Goal: Information Seeking & Learning: Compare options

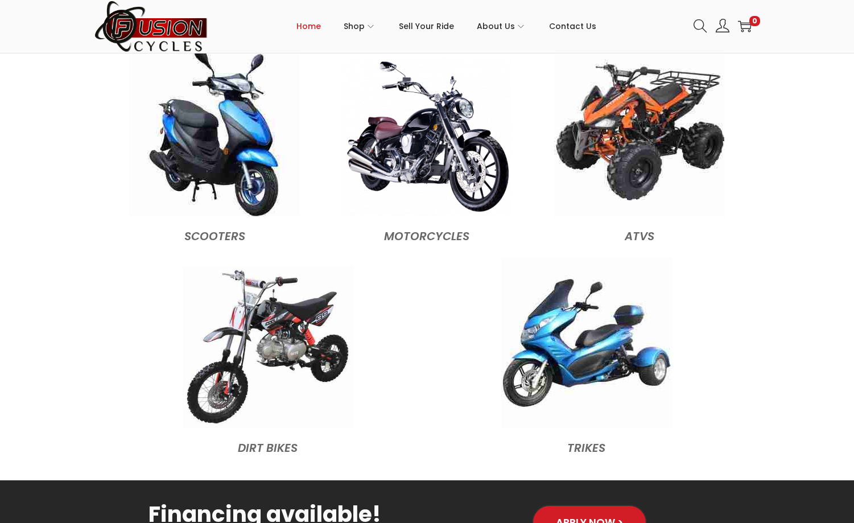
scroll to position [1081, 0]
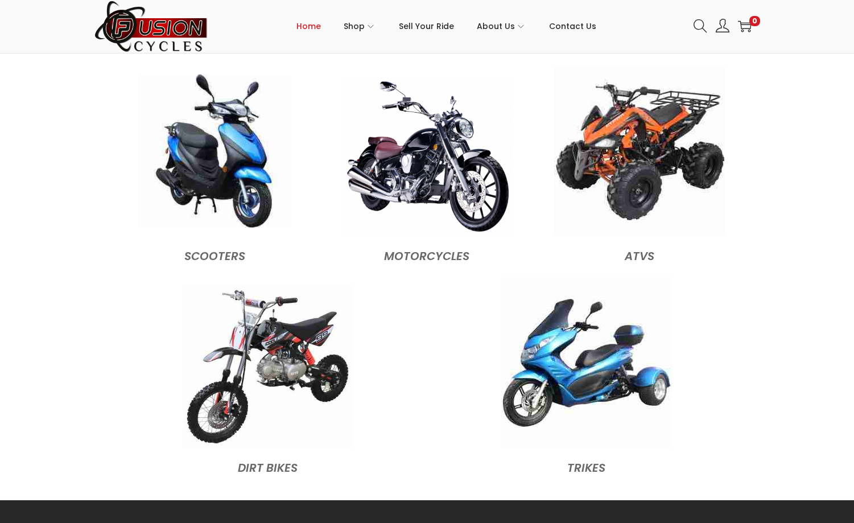
click at [189, 197] on img at bounding box center [215, 151] width 154 height 154
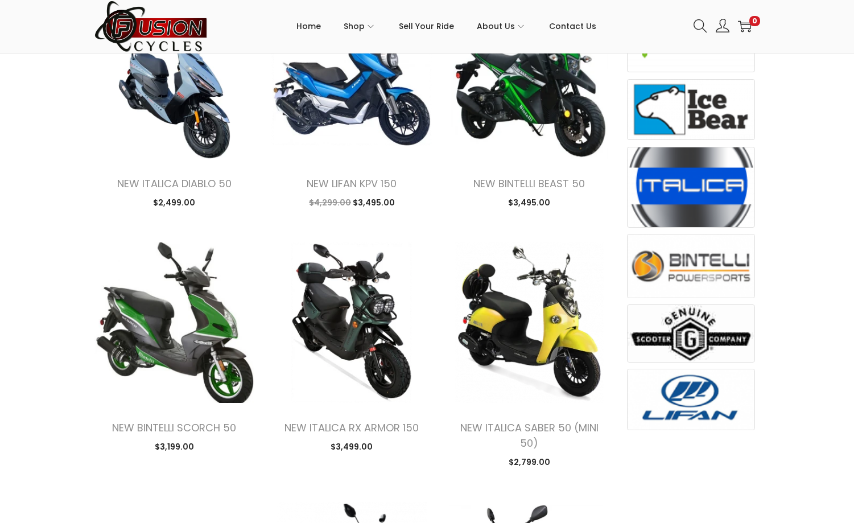
scroll to position [398, 0]
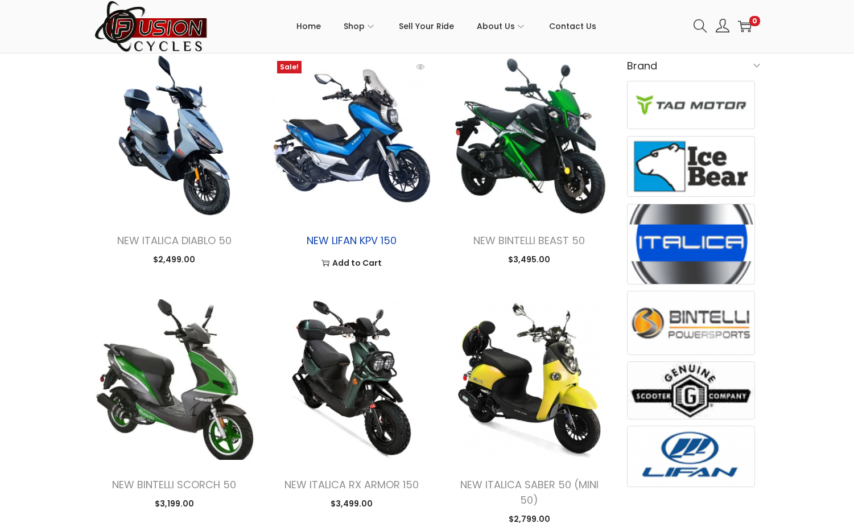
click at [337, 237] on link "NEW LIFAN KPV 150" at bounding box center [352, 240] width 90 height 14
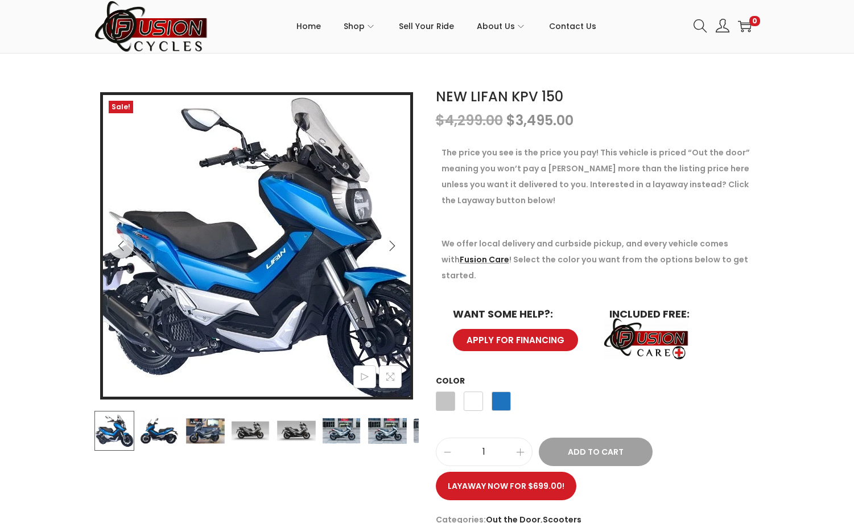
scroll to position [114, 0]
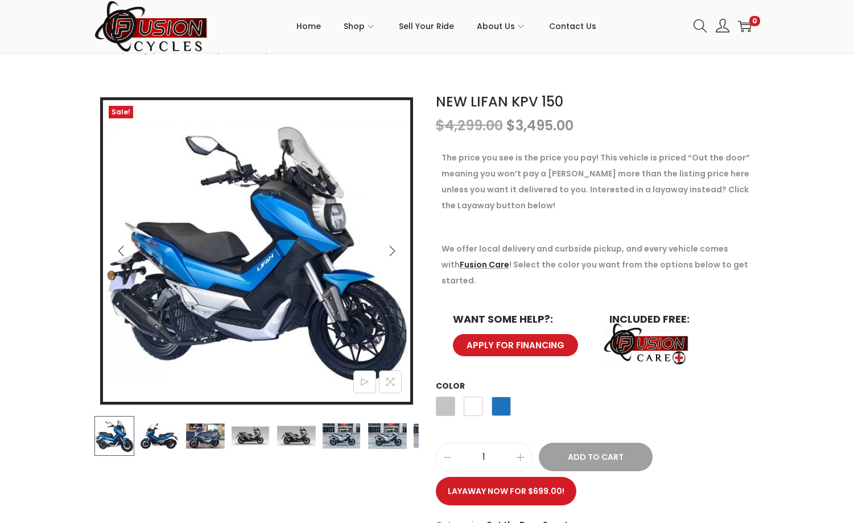
click at [391, 250] on icon "Next" at bounding box center [391, 250] width 11 height 11
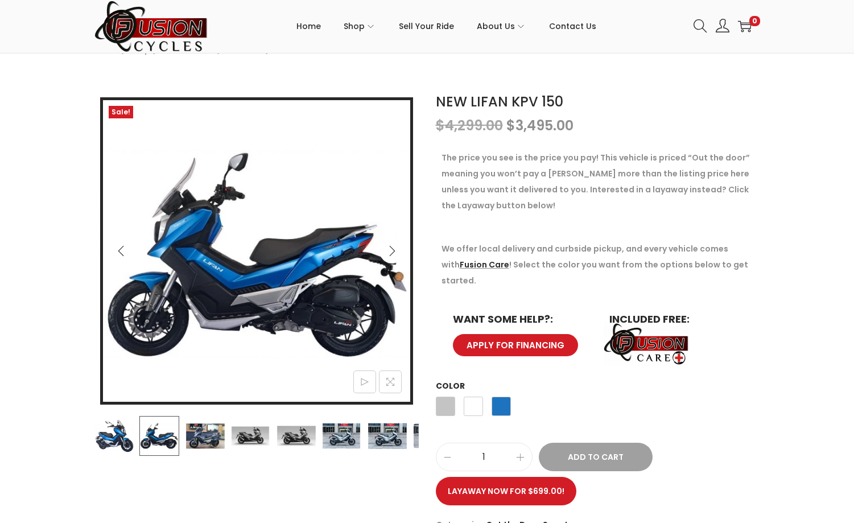
click at [391, 250] on icon "Next" at bounding box center [391, 250] width 11 height 11
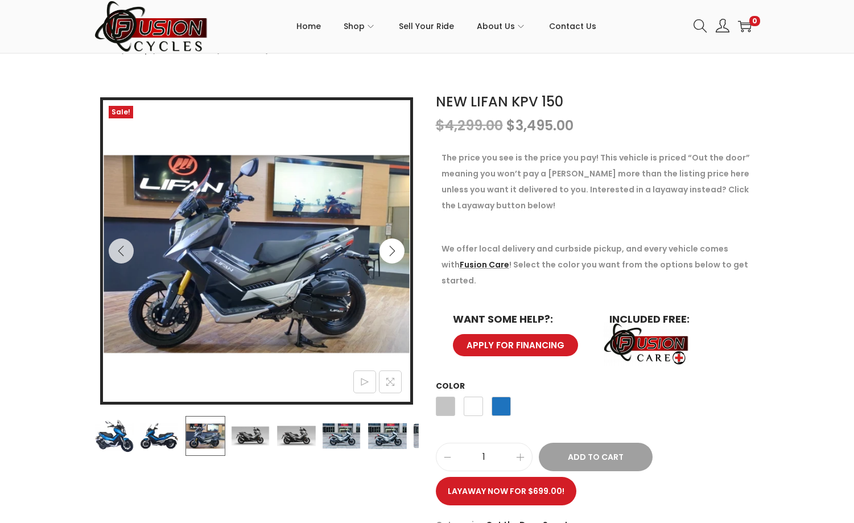
click at [391, 250] on icon "Next" at bounding box center [391, 250] width 11 height 11
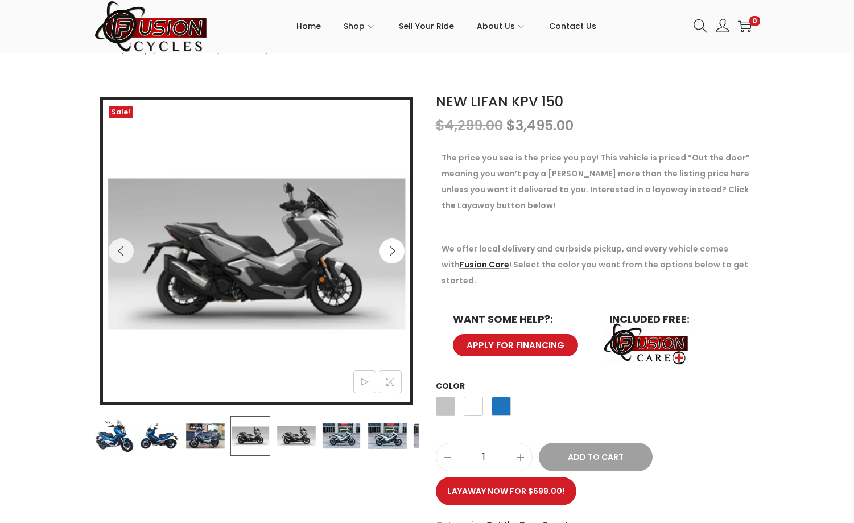
click at [391, 250] on icon "Next" at bounding box center [391, 250] width 11 height 11
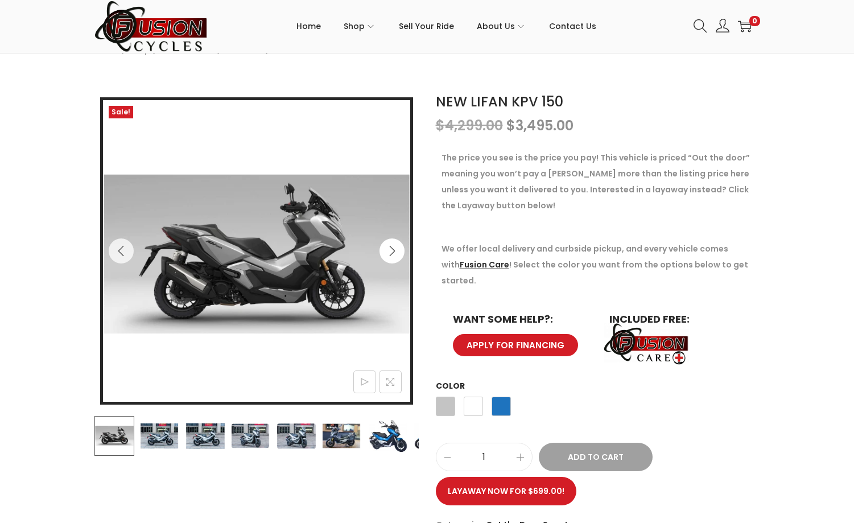
click at [391, 250] on icon "Next" at bounding box center [391, 250] width 11 height 11
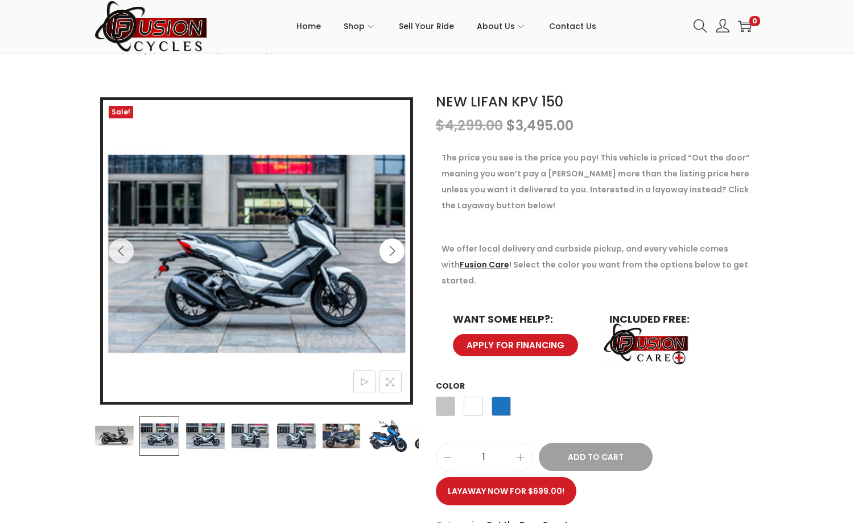
click at [391, 250] on icon "Next" at bounding box center [391, 250] width 11 height 11
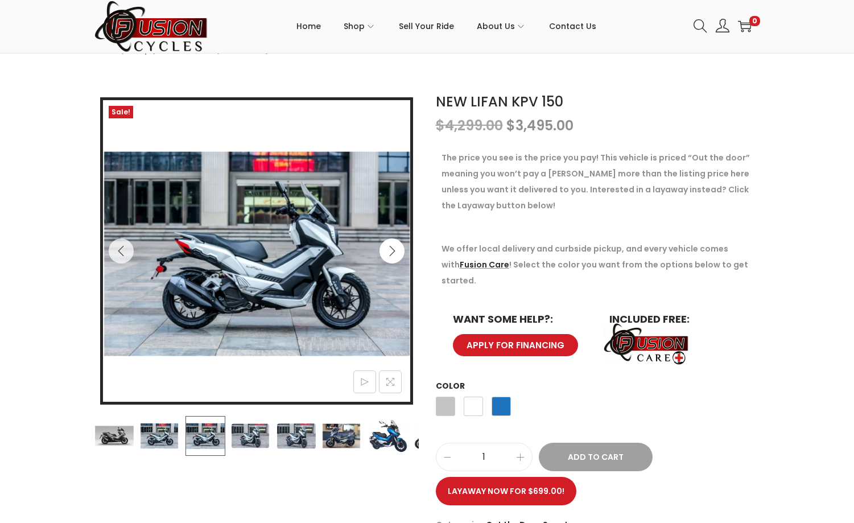
click at [391, 250] on icon "Next" at bounding box center [391, 250] width 11 height 11
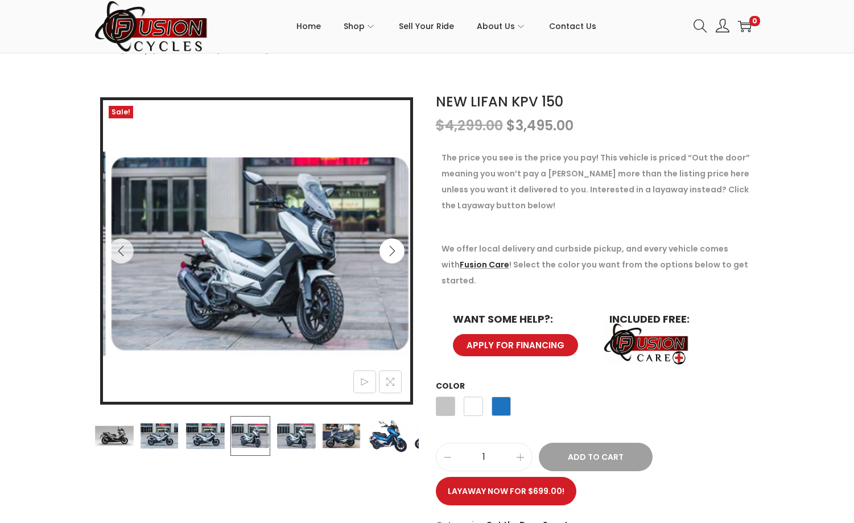
click at [391, 250] on icon "Next" at bounding box center [391, 250] width 11 height 11
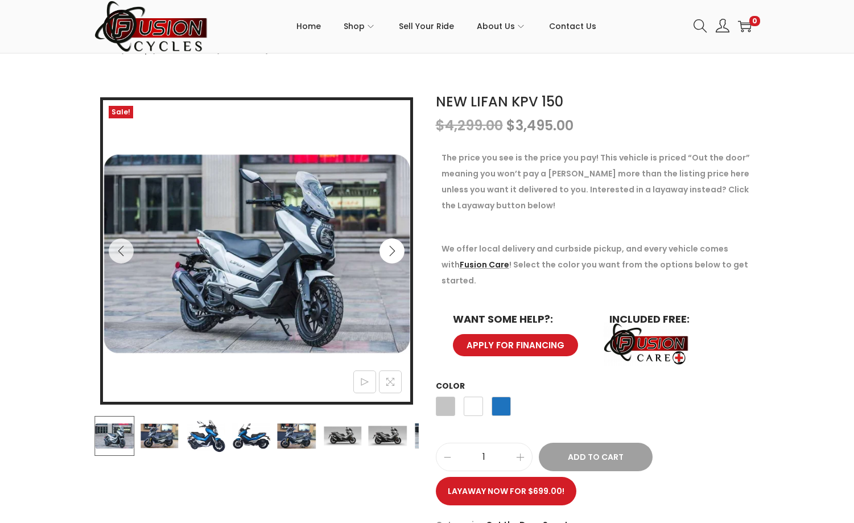
click at [391, 250] on icon "Next" at bounding box center [391, 250] width 11 height 11
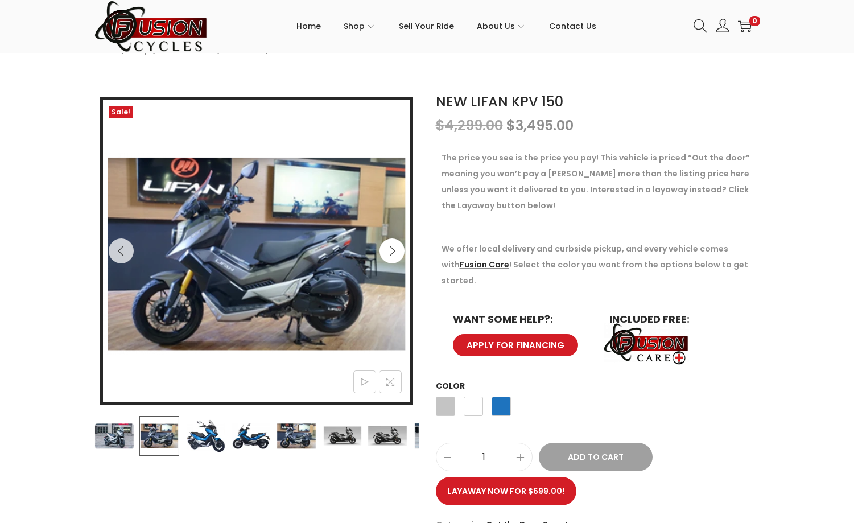
click at [391, 250] on icon "Next" at bounding box center [391, 250] width 11 height 11
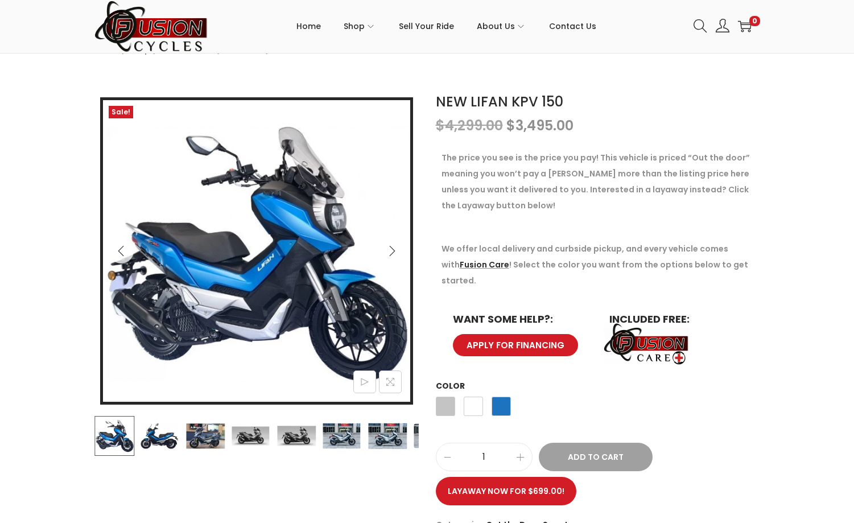
click at [391, 250] on icon "Next" at bounding box center [391, 250] width 11 height 11
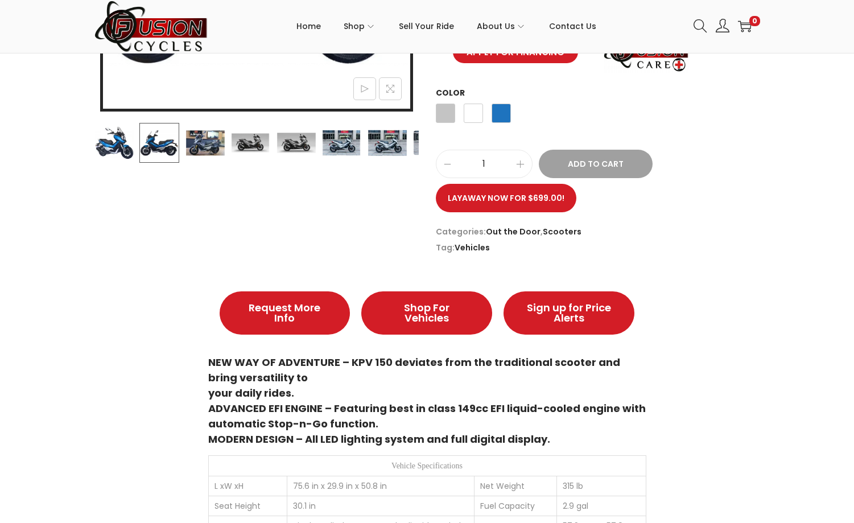
scroll to position [187, 0]
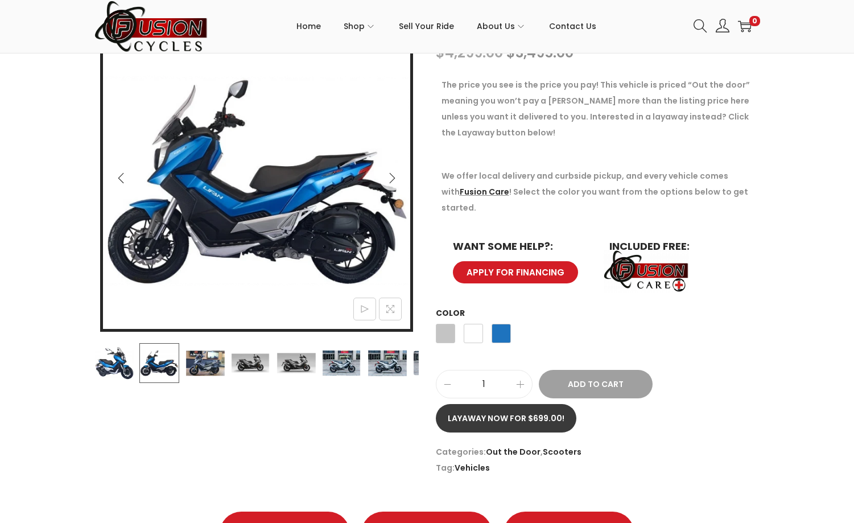
click at [516, 407] on link "Layaway now for $699.00!" at bounding box center [506, 418] width 141 height 28
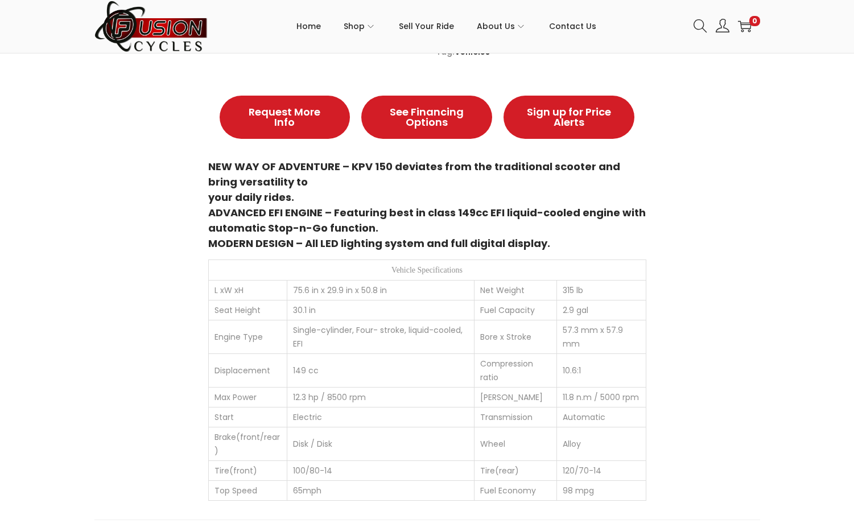
scroll to position [512, 0]
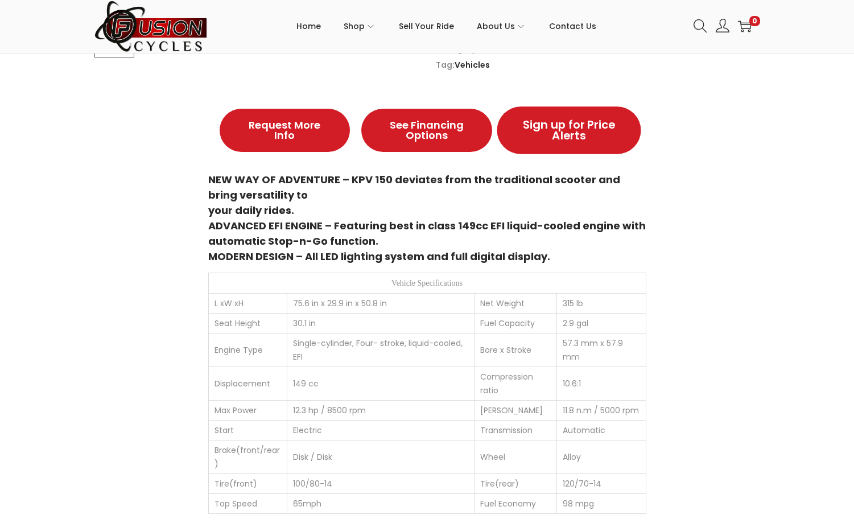
click at [573, 139] on span "Sign up for Price Alerts" at bounding box center [569, 130] width 94 height 23
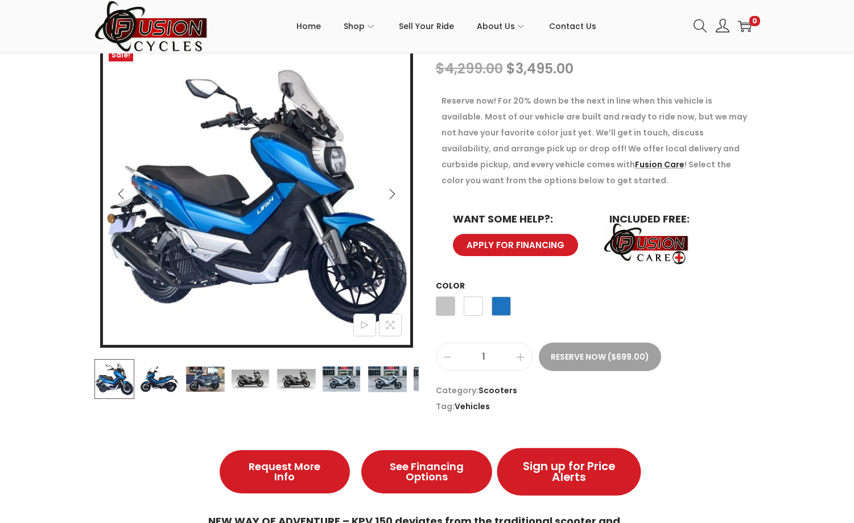
scroll to position [114, 0]
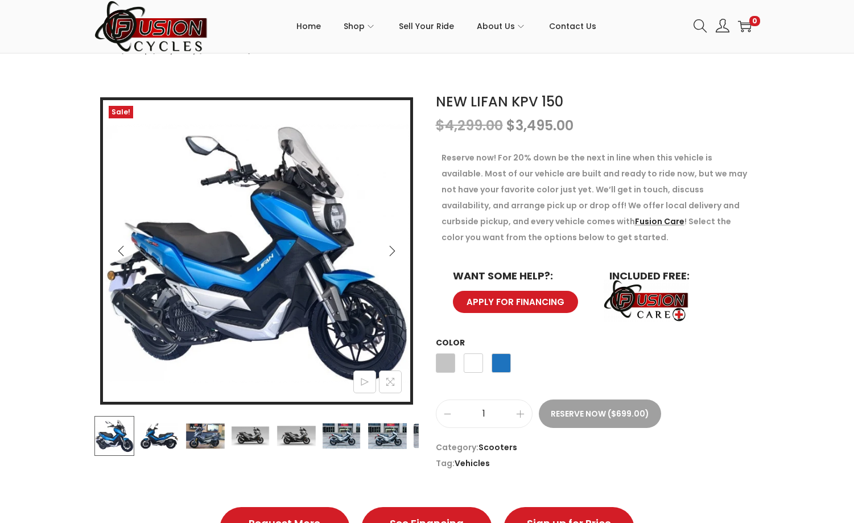
click at [526, 298] on span "APPLY FOR FINANCING" at bounding box center [515, 302] width 98 height 9
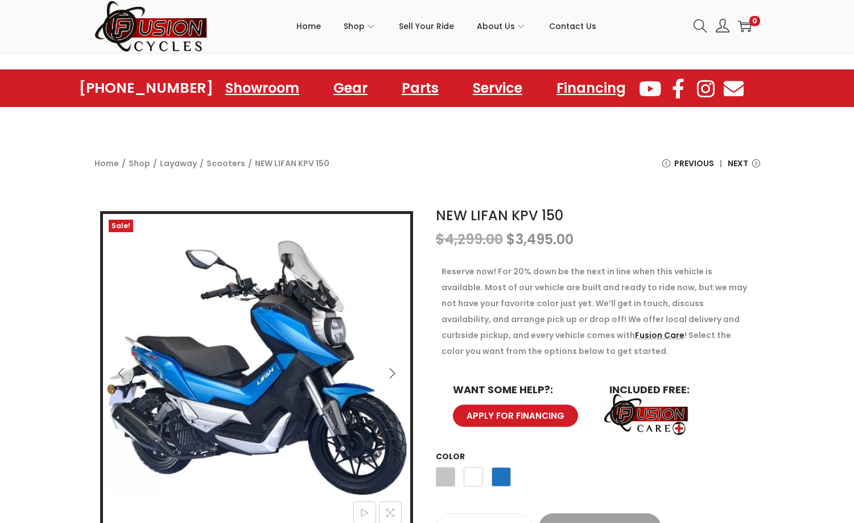
scroll to position [114, 0]
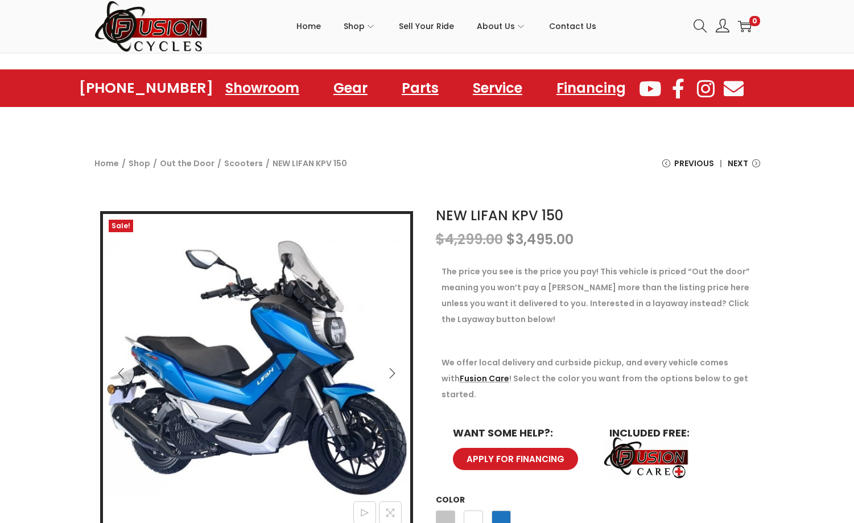
scroll to position [187, 0]
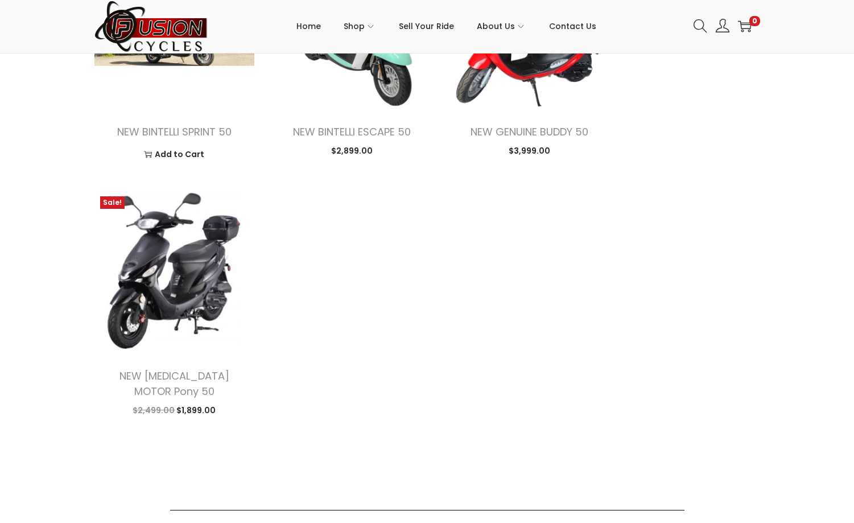
scroll to position [1308, 0]
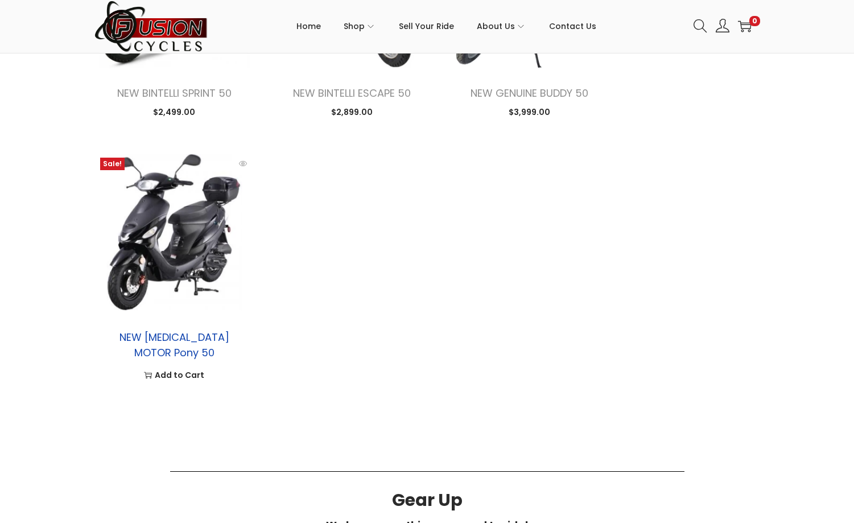
click at [160, 338] on link "NEW [MEDICAL_DATA] MOTOR Pony 50" at bounding box center [174, 345] width 110 height 30
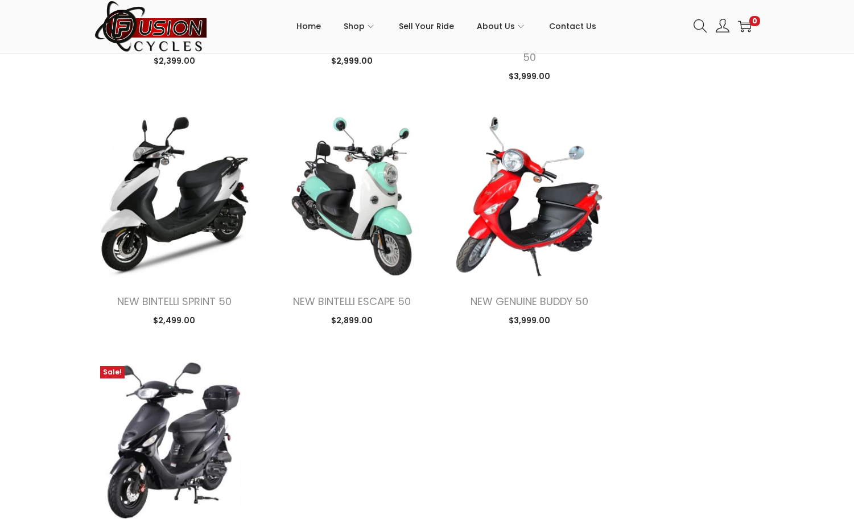
scroll to position [1081, 0]
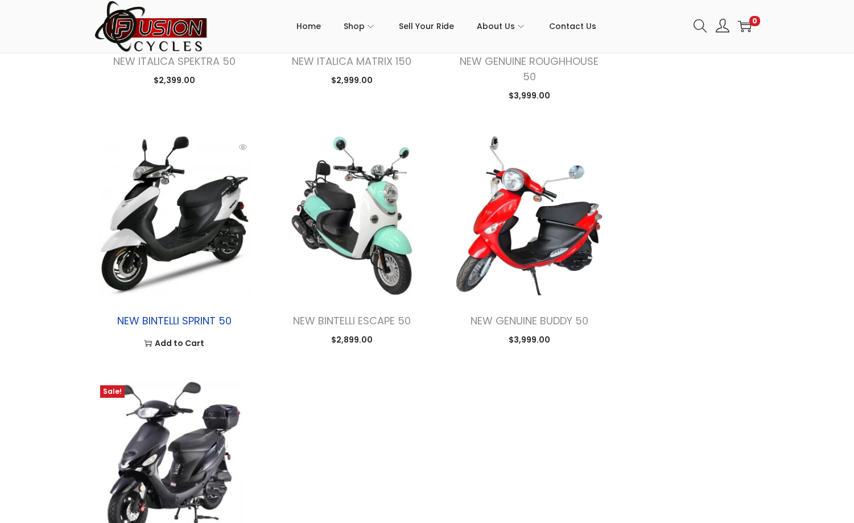
click at [172, 323] on link "NEW BINTELLI SPRINT 50" at bounding box center [174, 320] width 114 height 14
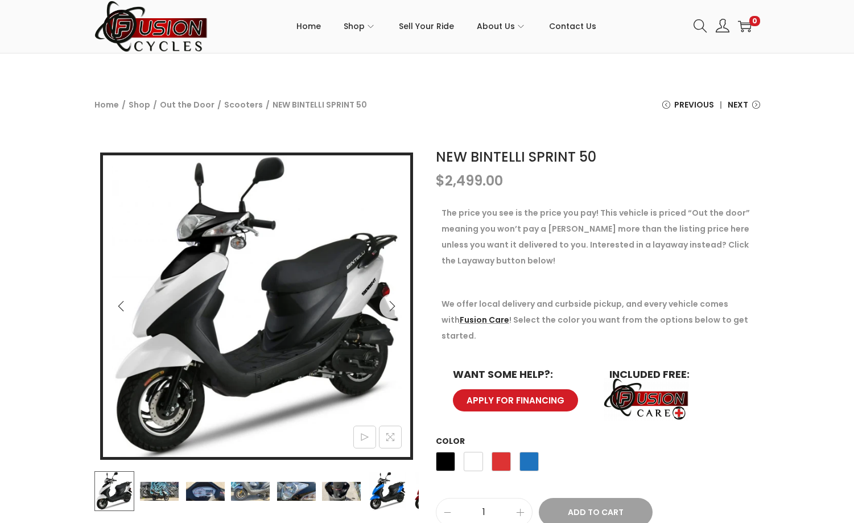
scroll to position [57, 0]
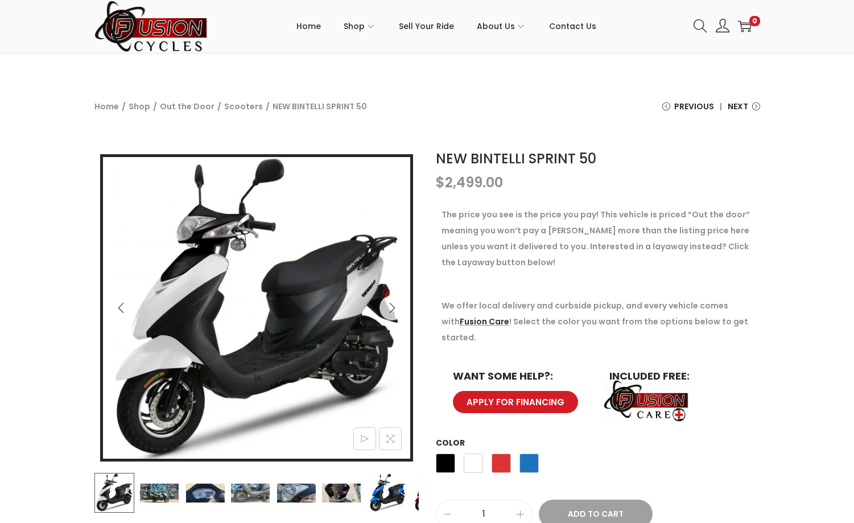
click at [163, 494] on img at bounding box center [159, 493] width 40 height 40
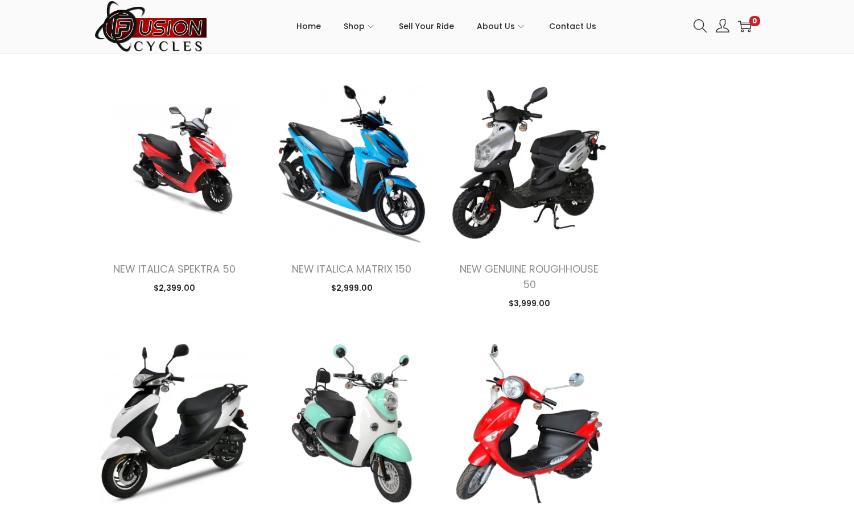
scroll to position [853, 0]
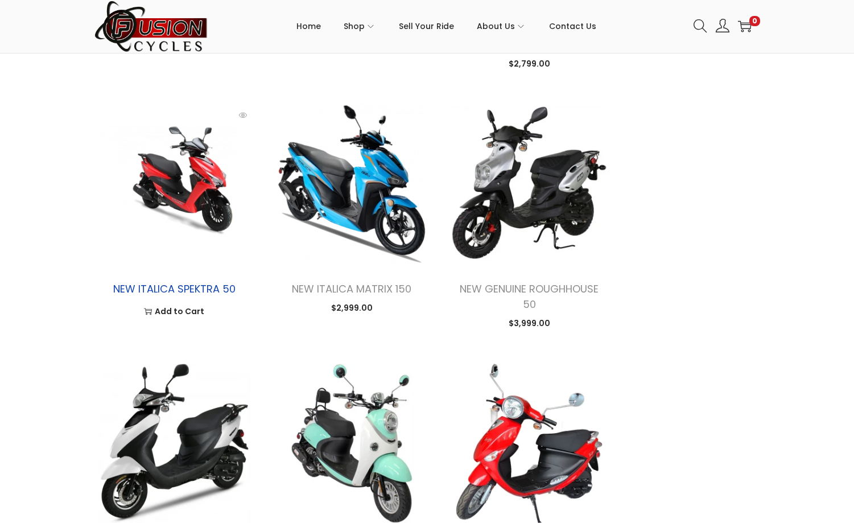
click at [177, 288] on link "NEW ITALICA SPEKTRA 50" at bounding box center [174, 289] width 122 height 14
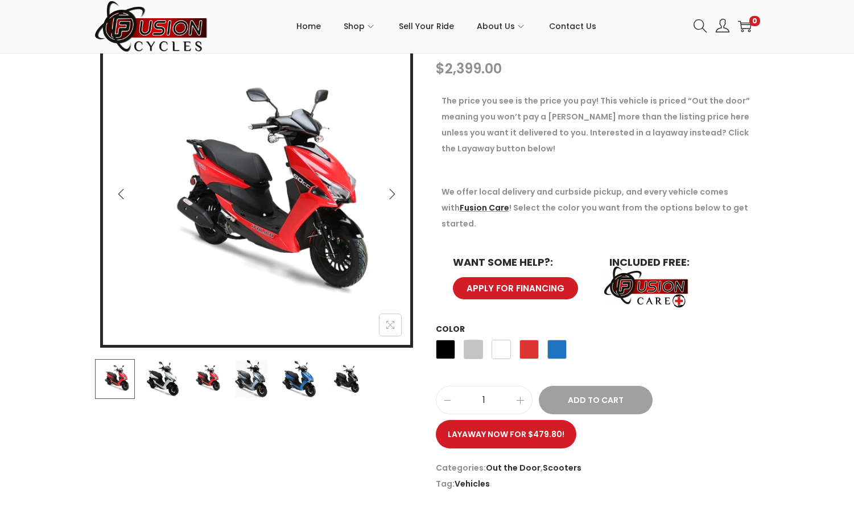
scroll to position [114, 0]
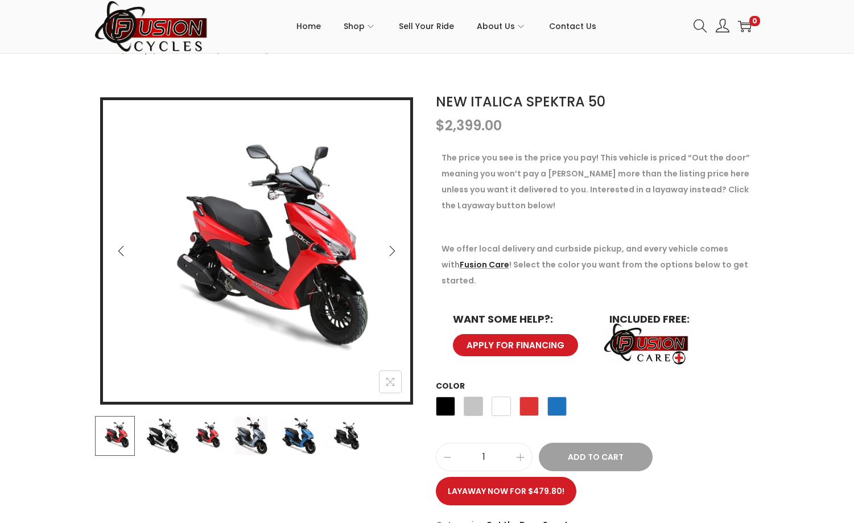
click at [393, 251] on icon "Next" at bounding box center [391, 250] width 11 height 11
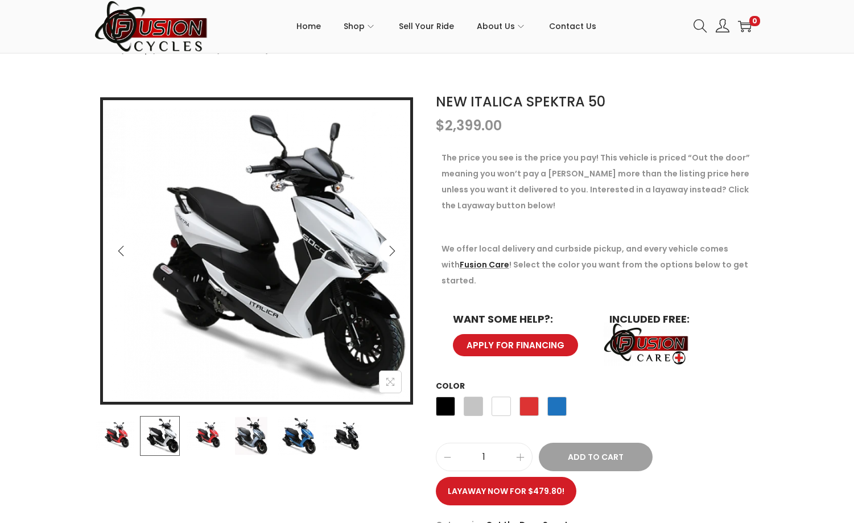
click at [393, 251] on icon "Next" at bounding box center [391, 250] width 11 height 11
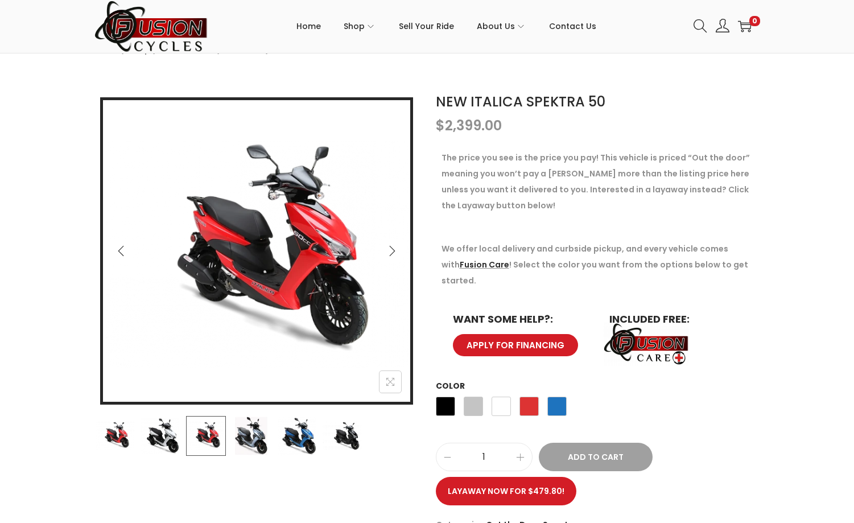
click at [393, 251] on icon "Next" at bounding box center [391, 250] width 11 height 11
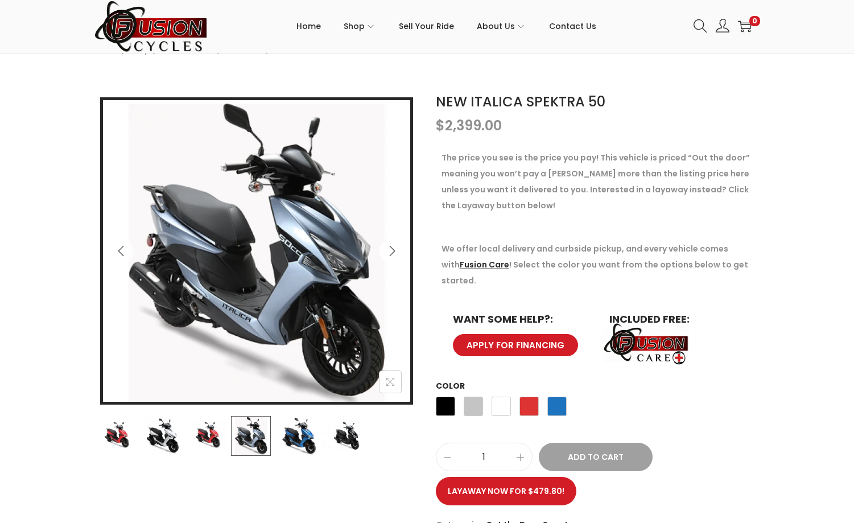
click at [393, 251] on icon "Next" at bounding box center [391, 250] width 11 height 11
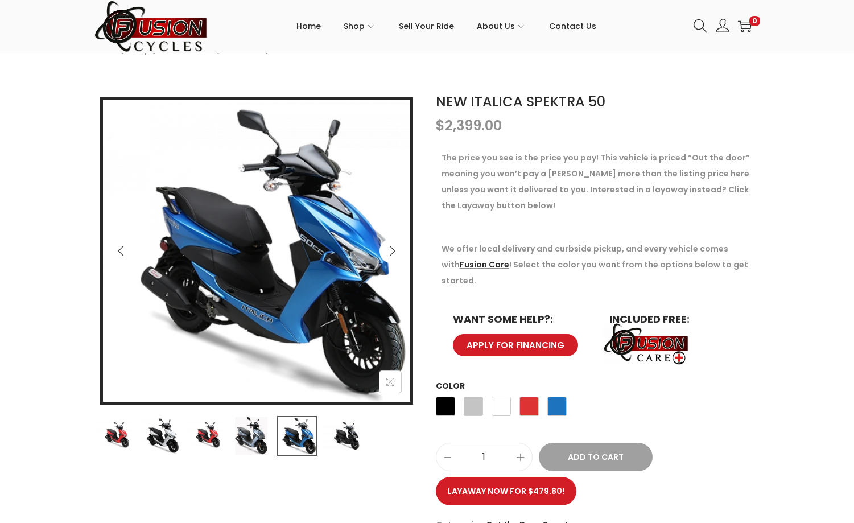
click at [393, 251] on icon "Next" at bounding box center [391, 250] width 11 height 11
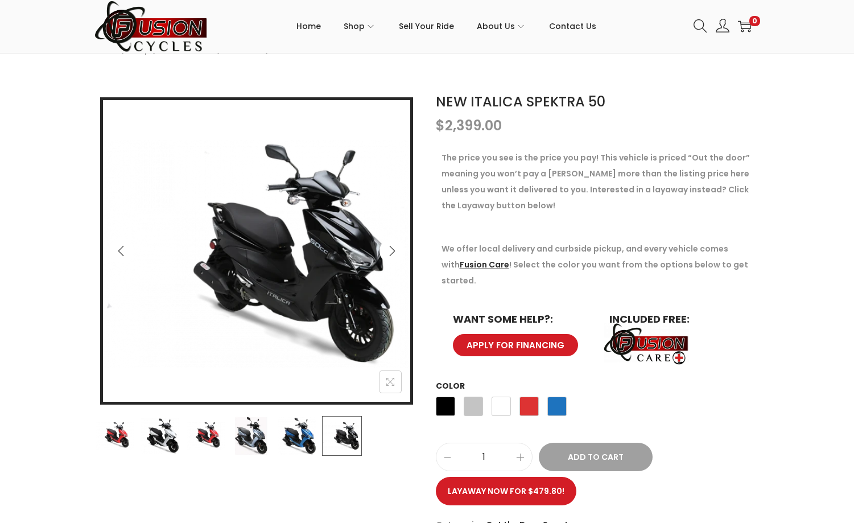
click at [393, 251] on icon "Next" at bounding box center [391, 250] width 11 height 11
